Goal: Task Accomplishment & Management: Manage account settings

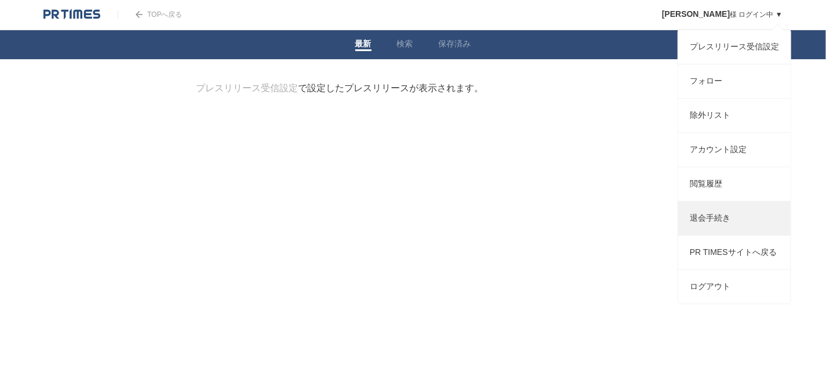
click at [707, 231] on link "退会手続き" at bounding box center [735, 218] width 113 height 34
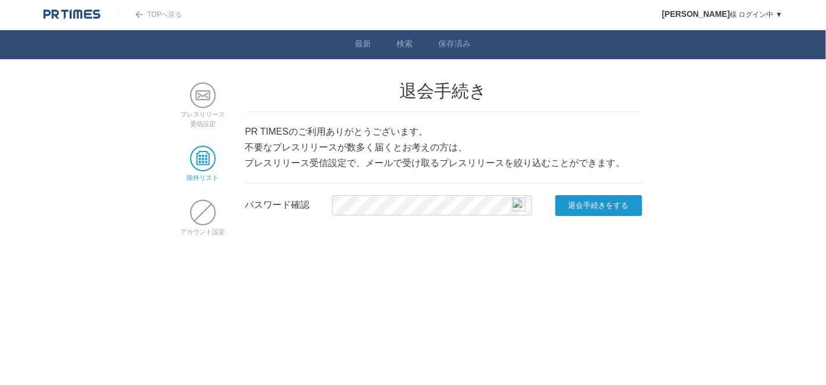
click at [200, 158] on span at bounding box center [203, 159] width 26 height 26
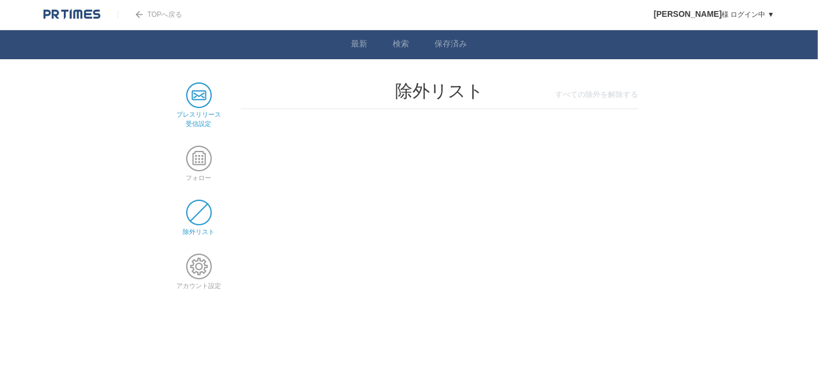
click at [199, 99] on span at bounding box center [199, 95] width 26 height 26
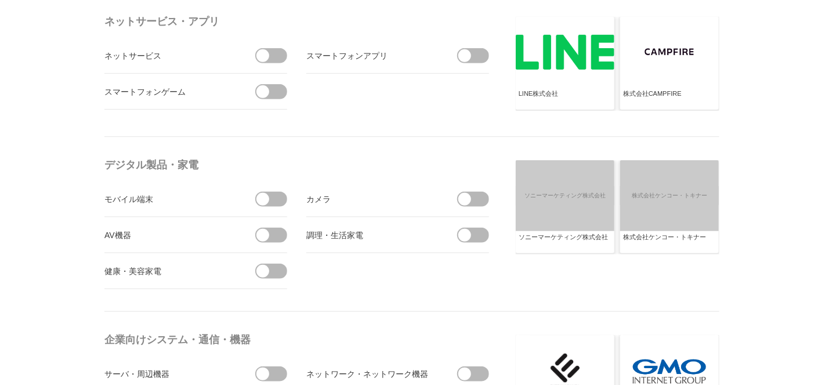
scroll to position [348, 0]
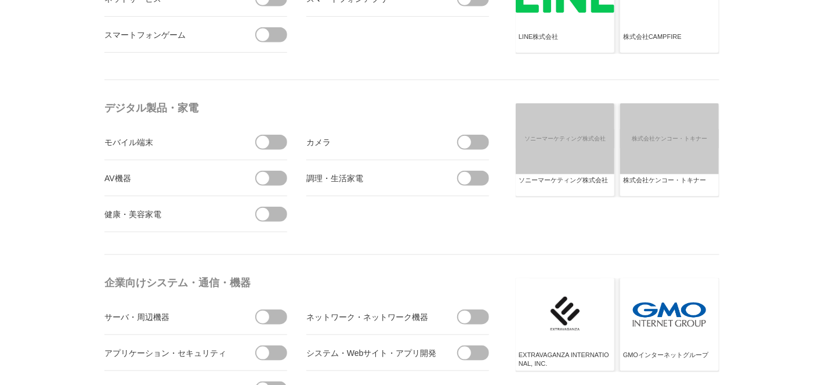
click at [282, 212] on span at bounding box center [275, 213] width 24 height 15
click at [0, 0] on input "checkbox" at bounding box center [0, 0] width 0 height 0
click at [484, 179] on span at bounding box center [477, 178] width 24 height 15
click at [0, 0] on input "checkbox" at bounding box center [0, 0] width 0 height 0
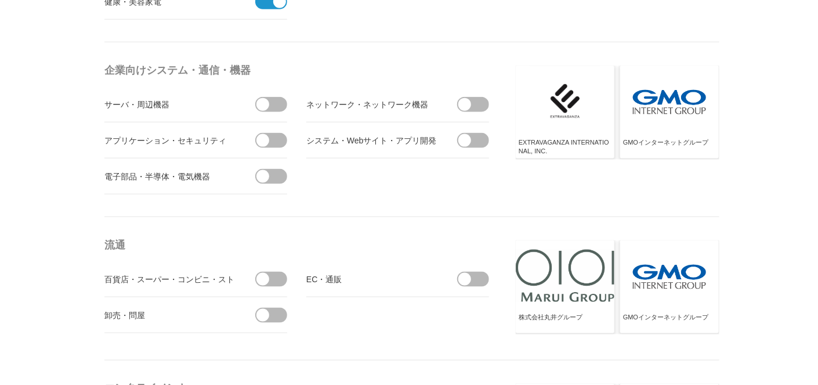
scroll to position [580, 0]
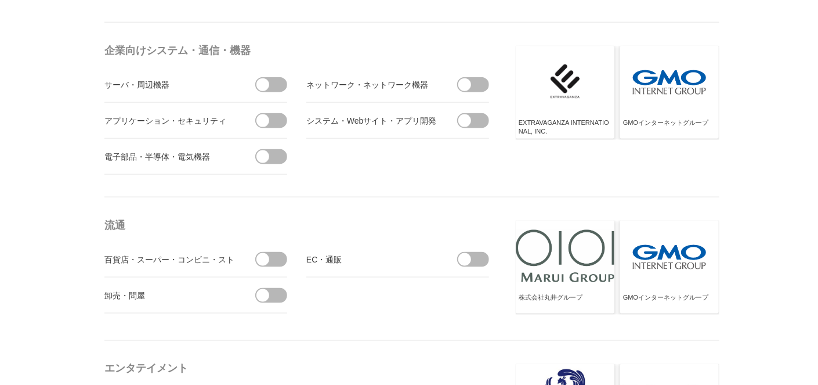
click at [278, 255] on span at bounding box center [275, 259] width 24 height 15
click at [0, 0] on input "checkbox" at bounding box center [0, 0] width 0 height 0
click at [478, 257] on span at bounding box center [477, 259] width 24 height 15
click at [0, 0] on input "checkbox" at bounding box center [0, 0] width 0 height 0
drag, startPoint x: 272, startPoint y: 292, endPoint x: 278, endPoint y: 288, distance: 7.9
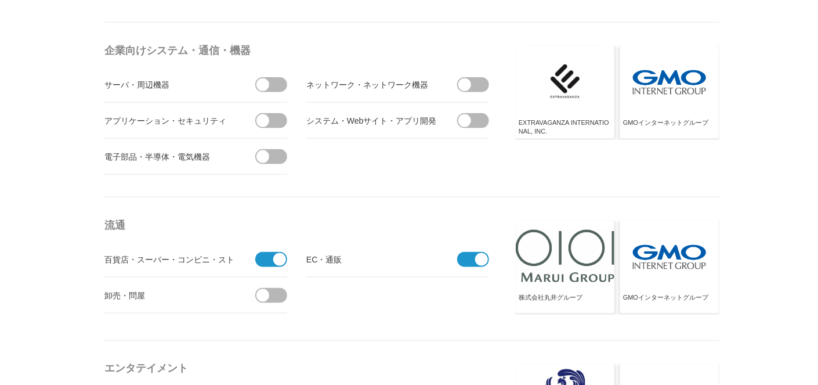
click at [273, 291] on span at bounding box center [275, 295] width 24 height 15
click at [0, 0] on input "checkbox" at bounding box center [0, 0] width 0 height 0
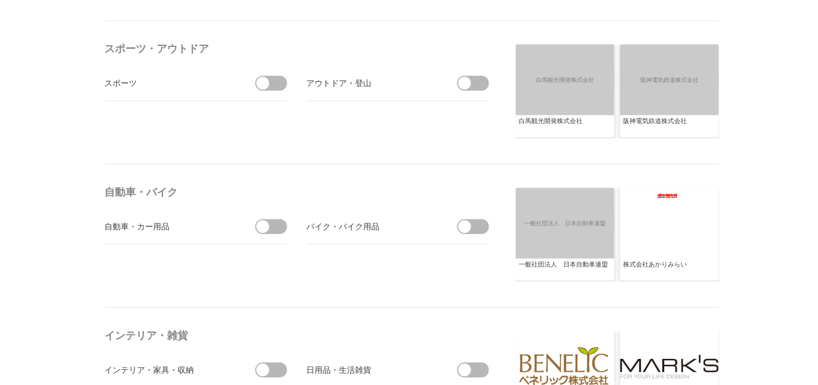
scroll to position [1334, 0]
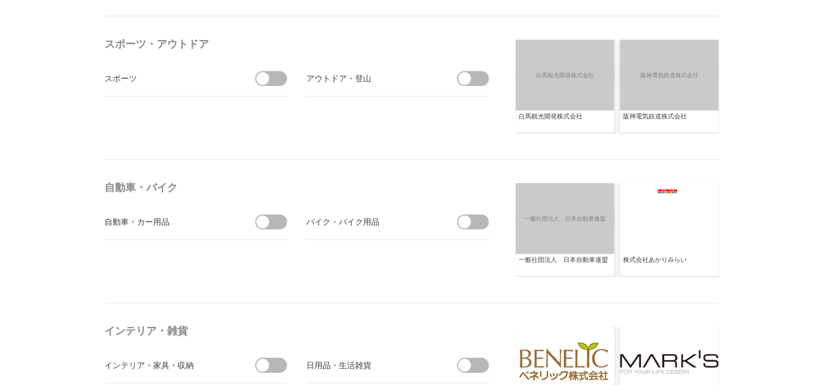
click at [478, 77] on span at bounding box center [477, 78] width 24 height 15
click at [0, 0] on input "checkbox" at bounding box center [0, 0] width 0 height 0
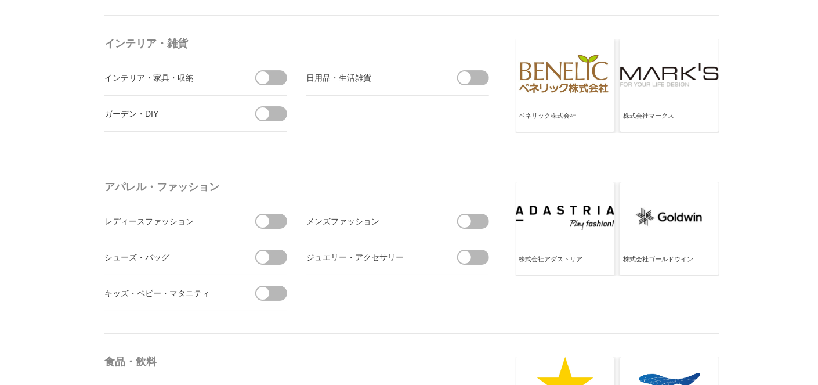
scroll to position [1624, 0]
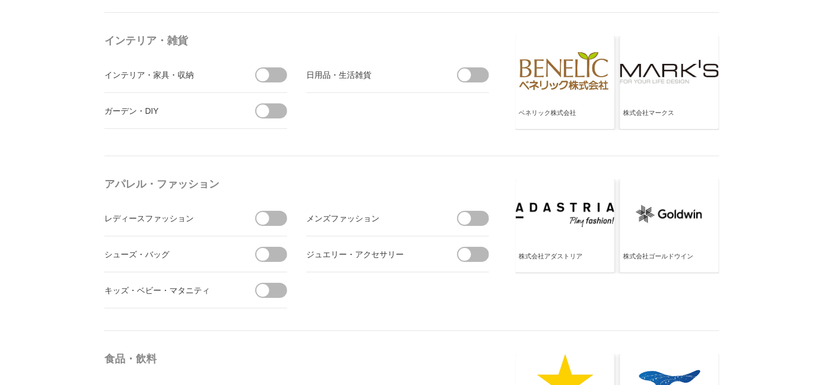
click at [282, 214] on span at bounding box center [275, 218] width 24 height 15
click at [0, 0] on input "checkbox" at bounding box center [0, 0] width 0 height 0
click at [474, 214] on span at bounding box center [477, 218] width 24 height 15
click at [0, 0] on input "checkbox" at bounding box center [0, 0] width 0 height 0
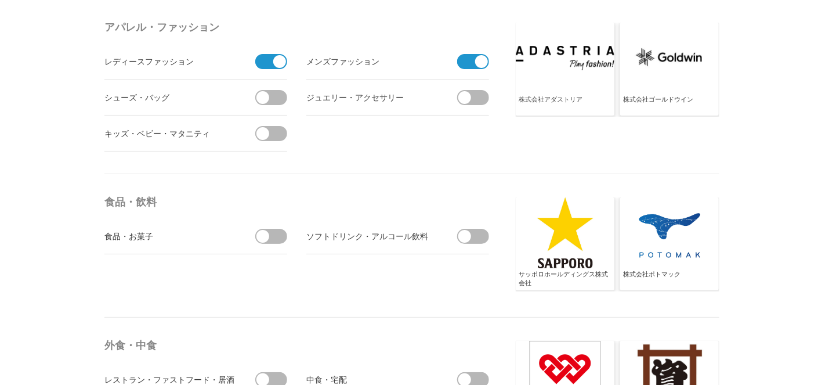
scroll to position [1798, 0]
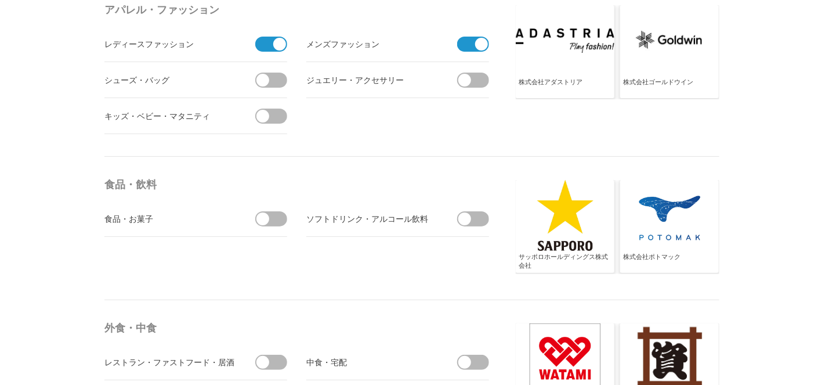
click at [283, 212] on span at bounding box center [275, 218] width 24 height 15
click at [0, 0] on input "checkbox" at bounding box center [0, 0] width 0 height 0
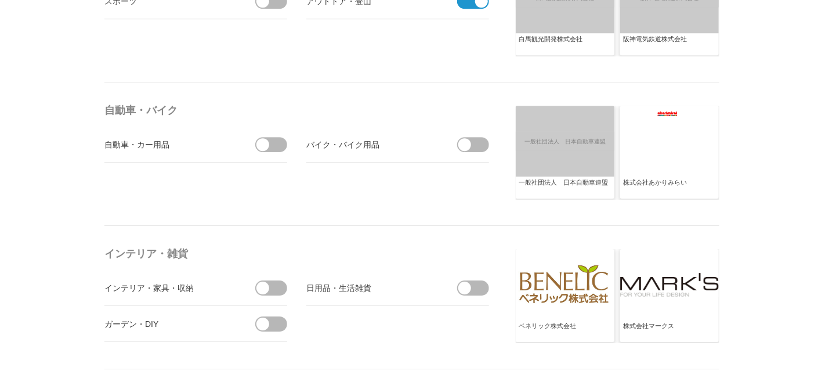
scroll to position [1392, 0]
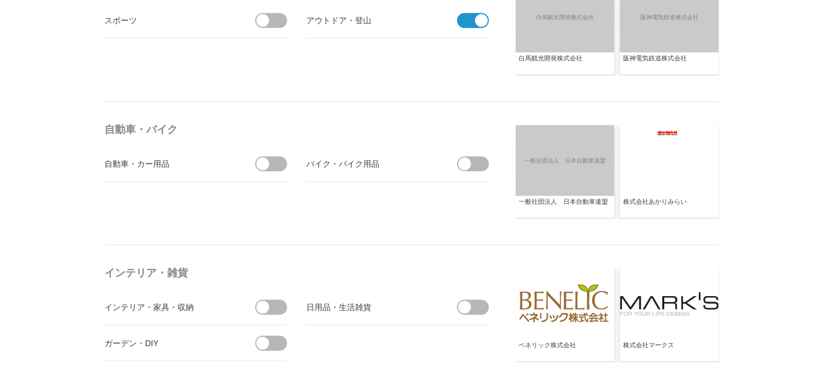
click at [278, 162] on span at bounding box center [275, 163] width 24 height 15
click at [0, 0] on input "checkbox" at bounding box center [0, 0] width 0 height 0
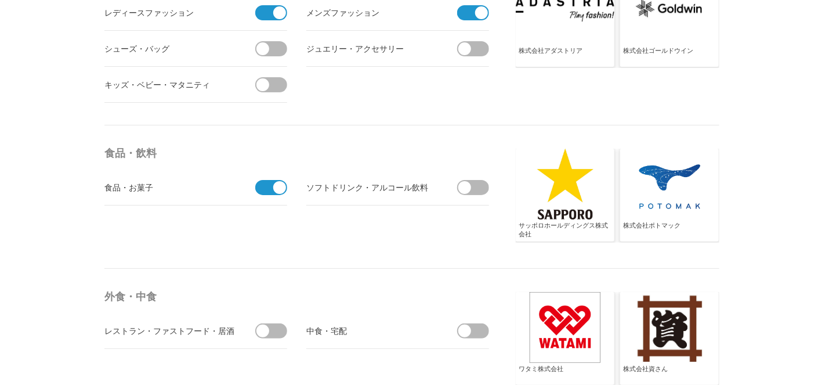
scroll to position [1914, 0]
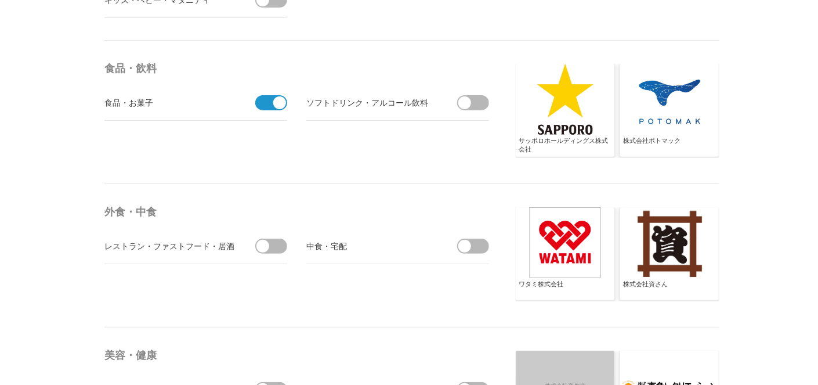
click at [480, 101] on span at bounding box center [477, 102] width 24 height 15
click at [0, 0] on input "checkbox" at bounding box center [0, 0] width 0 height 0
click at [277, 240] on span at bounding box center [275, 245] width 24 height 15
click at [0, 0] on input "checkbox" at bounding box center [0, 0] width 0 height 0
click at [474, 240] on span at bounding box center [477, 245] width 24 height 15
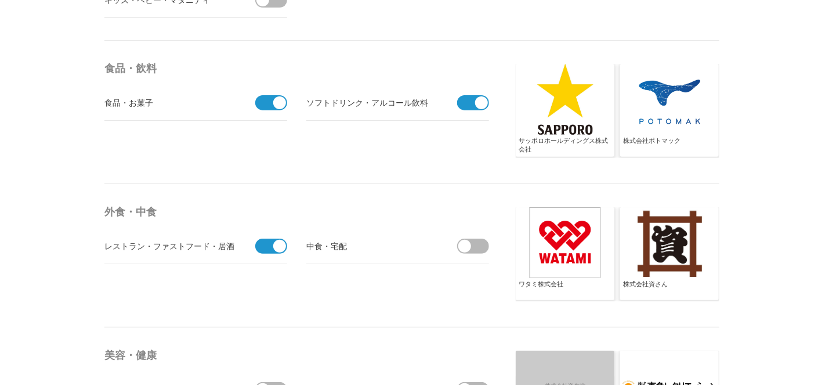
click at [0, 0] on input "checkbox" at bounding box center [0, 0] width 0 height 0
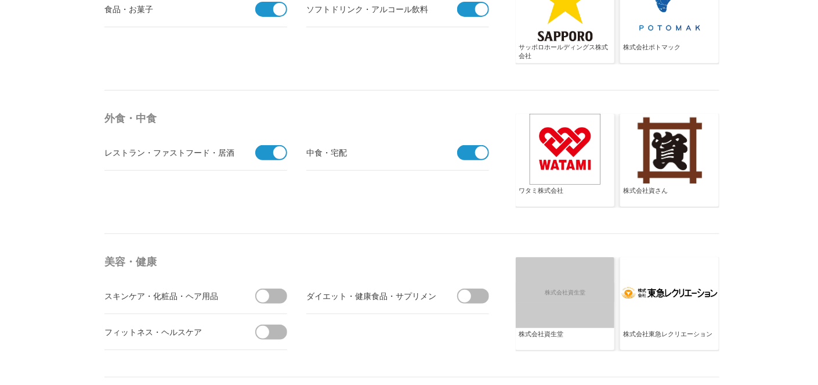
scroll to position [2088, 0]
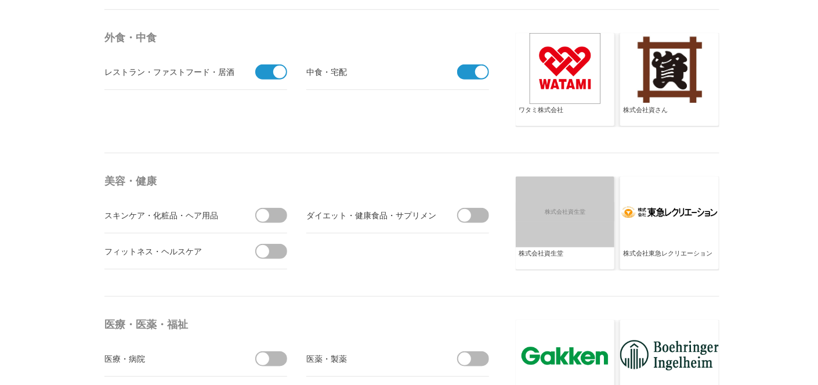
click at [277, 213] on span at bounding box center [275, 215] width 24 height 15
click at [0, 0] on input "checkbox" at bounding box center [0, 0] width 0 height 0
drag, startPoint x: 279, startPoint y: 246, endPoint x: 314, endPoint y: 245, distance: 34.8
click at [279, 245] on span at bounding box center [275, 251] width 24 height 15
click at [0, 0] on input "checkbox" at bounding box center [0, 0] width 0 height 0
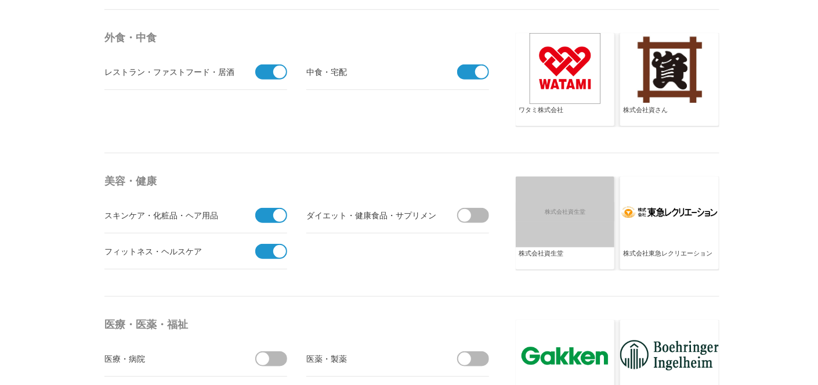
click at [475, 212] on span at bounding box center [477, 215] width 24 height 15
click at [0, 0] on input "checkbox" at bounding box center [0, 0] width 0 height 0
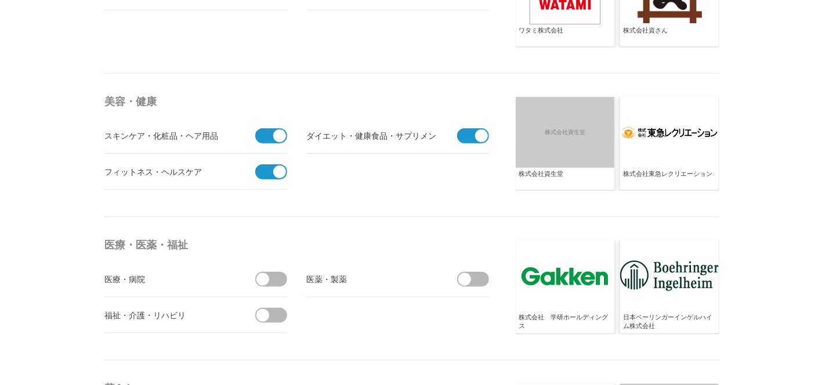
scroll to position [2262, 0]
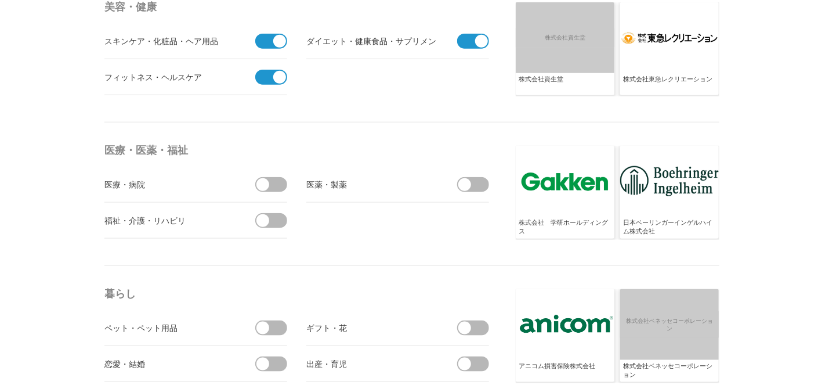
click at [276, 180] on span at bounding box center [275, 184] width 24 height 15
click at [0, 0] on input "checkbox" at bounding box center [0, 0] width 0 height 0
click at [284, 216] on span at bounding box center [275, 220] width 24 height 15
click at [0, 0] on input "checkbox" at bounding box center [0, 0] width 0 height 0
click at [485, 181] on span at bounding box center [477, 184] width 24 height 15
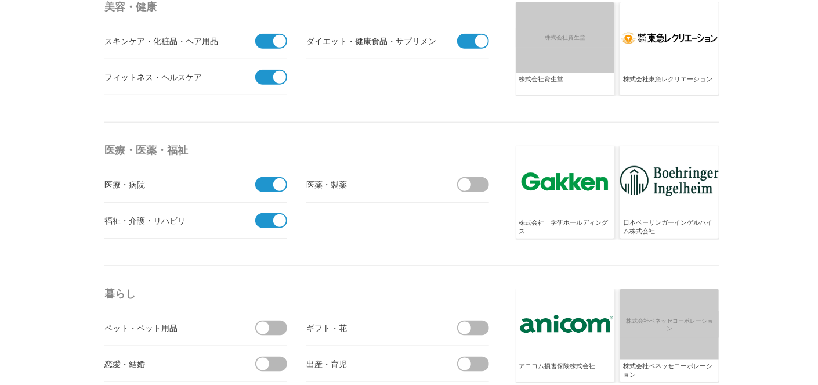
click at [0, 0] on input "checkbox" at bounding box center [0, 0] width 0 height 0
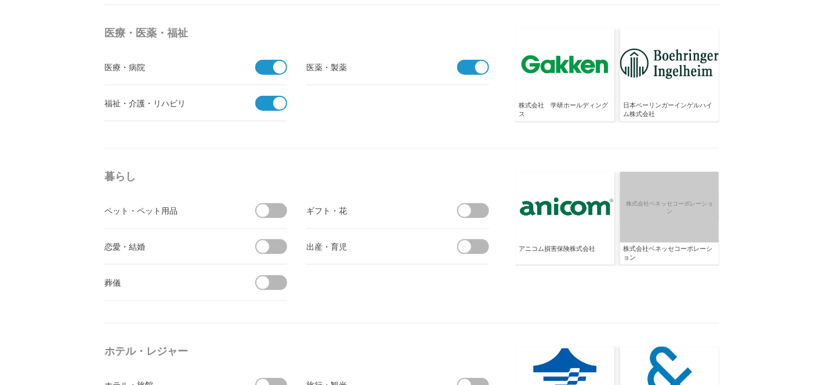
scroll to position [2436, 0]
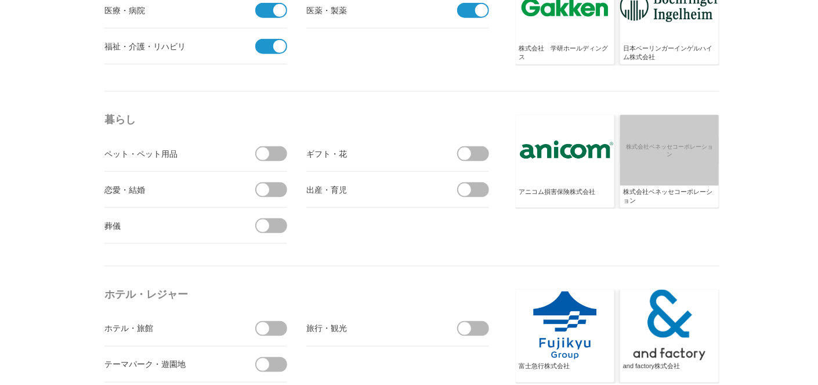
click at [472, 147] on span at bounding box center [477, 153] width 24 height 15
click at [0, 0] on input "checkbox" at bounding box center [0, 0] width 0 height 0
click at [277, 186] on span at bounding box center [275, 189] width 24 height 15
click at [0, 0] on input "checkbox" at bounding box center [0, 0] width 0 height 0
click at [275, 219] on span at bounding box center [275, 225] width 24 height 15
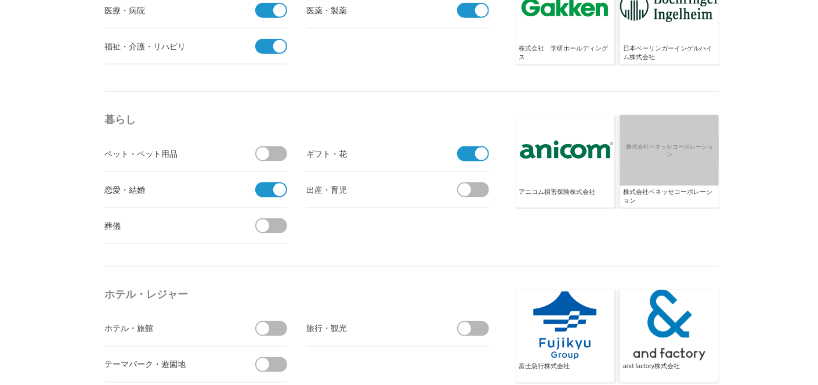
click at [0, 0] on input "checkbox" at bounding box center [0, 0] width 0 height 0
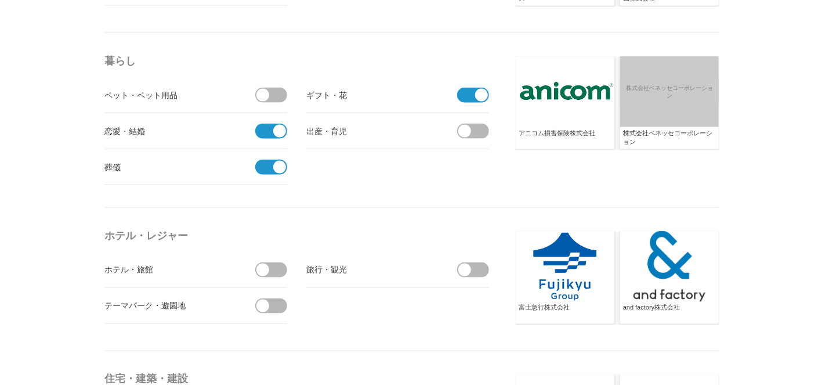
scroll to position [2552, 0]
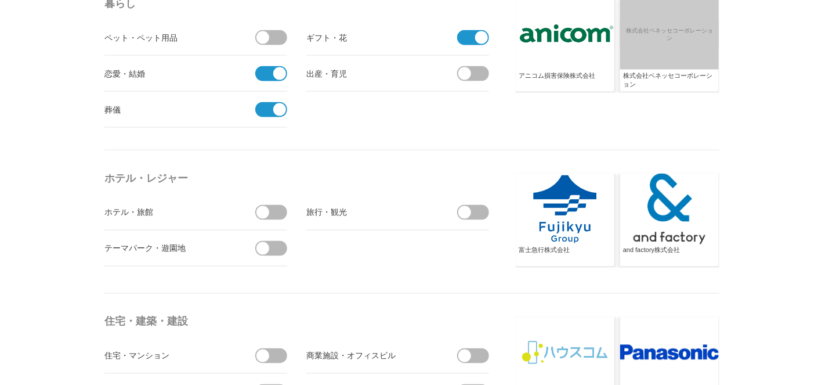
click at [282, 207] on span at bounding box center [275, 212] width 24 height 15
click at [0, 0] on input "checkbox" at bounding box center [0, 0] width 0 height 0
click at [476, 205] on span at bounding box center [477, 212] width 24 height 15
click at [0, 0] on input "checkbox" at bounding box center [0, 0] width 0 height 0
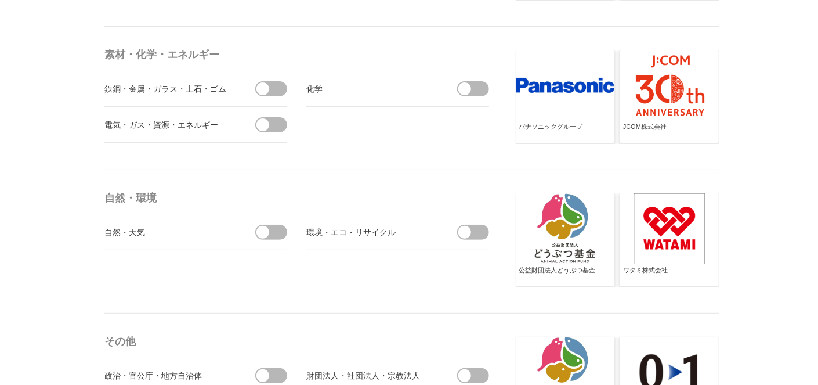
scroll to position [3770, 0]
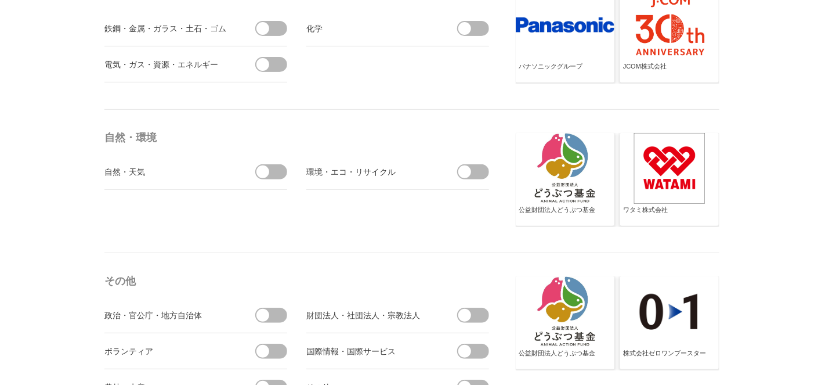
click at [275, 164] on span at bounding box center [275, 171] width 24 height 15
click at [0, 0] on input "checkbox" at bounding box center [0, 0] width 0 height 0
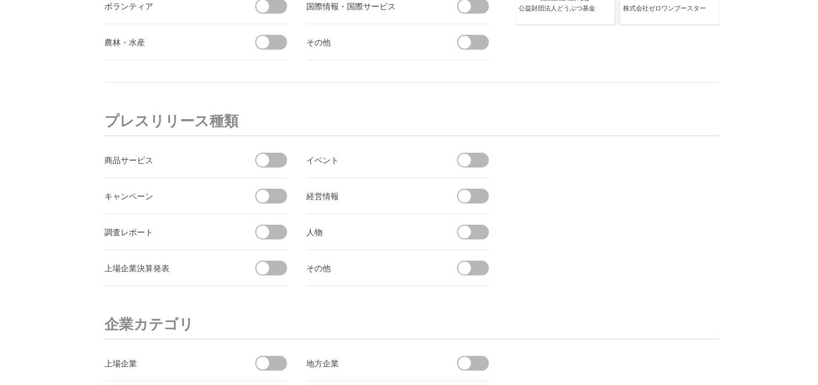
scroll to position [4118, 0]
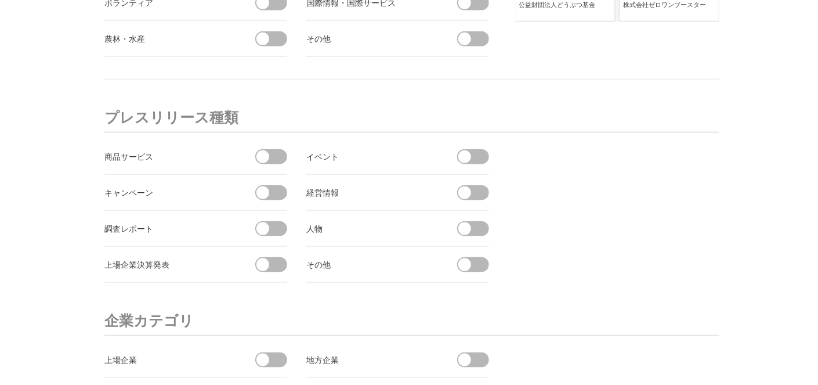
click at [274, 149] on span at bounding box center [275, 156] width 24 height 15
click at [0, 0] on input "checkbox" at bounding box center [0, 0] width 0 height 0
click at [475, 149] on span at bounding box center [477, 156] width 24 height 15
click at [0, 0] on input "checkbox" at bounding box center [0, 0] width 0 height 0
click at [279, 185] on span at bounding box center [275, 192] width 24 height 15
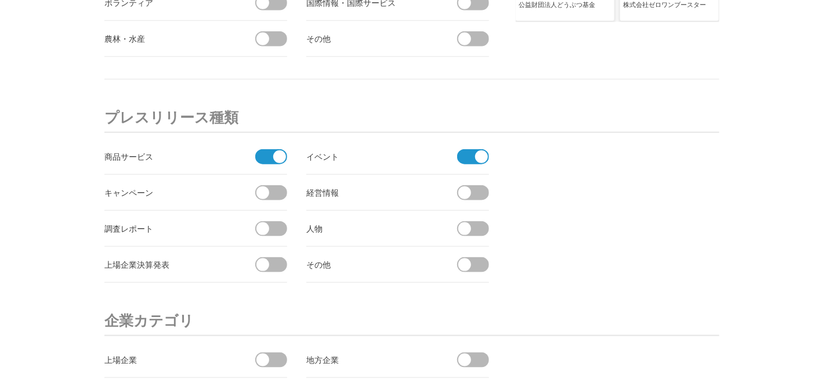
click at [0, 0] on input "checkbox" at bounding box center [0, 0] width 0 height 0
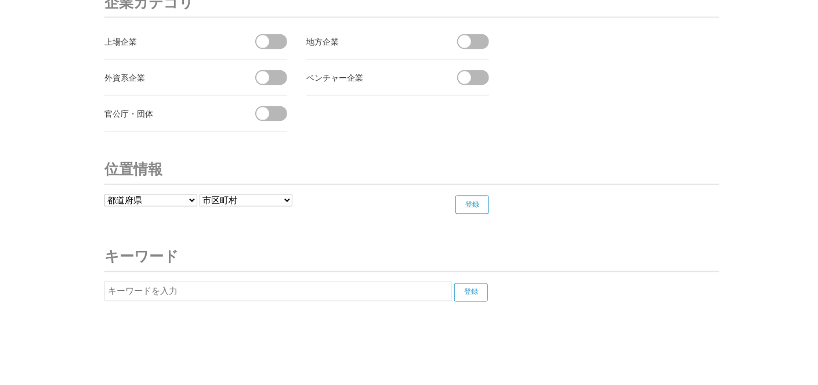
scroll to position [4451, 0]
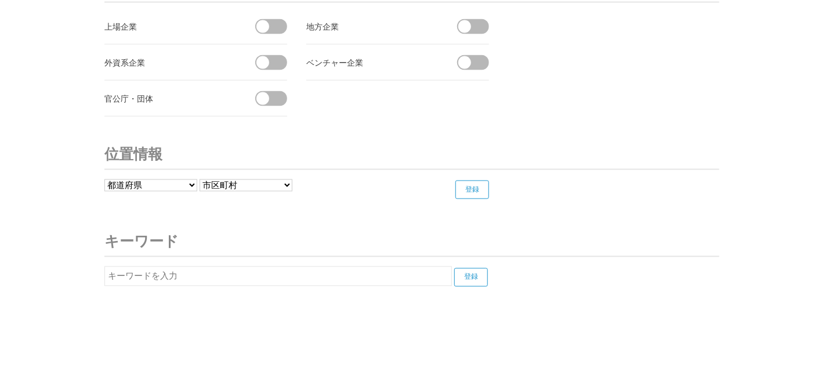
click at [188, 179] on select "都道府県 [GEOGRAPHIC_DATA] [GEOGRAPHIC_DATA] [PERSON_NAME][GEOGRAPHIC_DATA] [PERSON…" at bounding box center [150, 185] width 93 height 12
select select "15"
click at [104, 179] on select "都道府県 [GEOGRAPHIC_DATA] [GEOGRAPHIC_DATA] [PERSON_NAME][GEOGRAPHIC_DATA] [PERSON…" at bounding box center [150, 185] width 93 height 12
click at [286, 179] on select "------------------- [GEOGRAPHIC_DATA] [PERSON_NAME][GEOGRAPHIC_DATA] [GEOGRAPHI…" at bounding box center [246, 185] width 93 height 12
select select "15205"
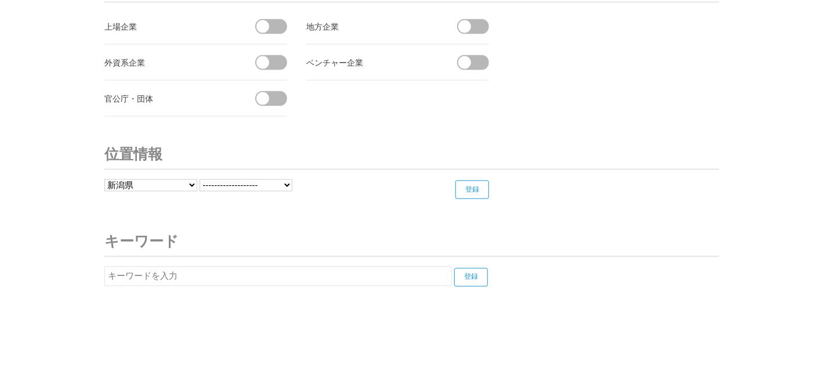
click at [200, 179] on select "------------------- [GEOGRAPHIC_DATA] [PERSON_NAME][GEOGRAPHIC_DATA] [GEOGRAPHI…" at bounding box center [246, 185] width 93 height 12
click at [474, 182] on input "登録" at bounding box center [472, 189] width 34 height 19
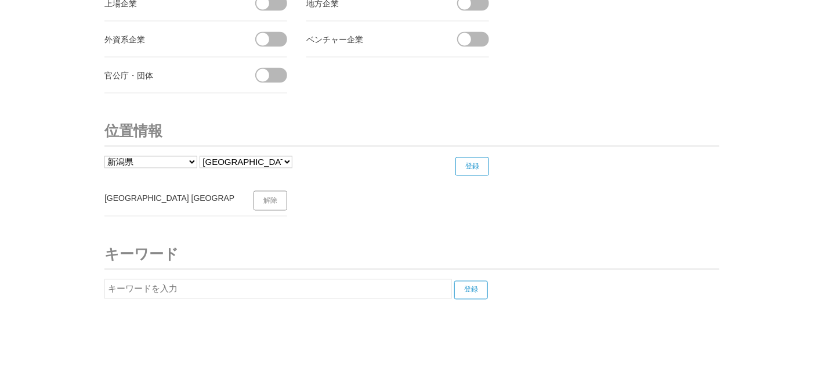
scroll to position [4487, 0]
